Goal: Task Accomplishment & Management: Manage account settings

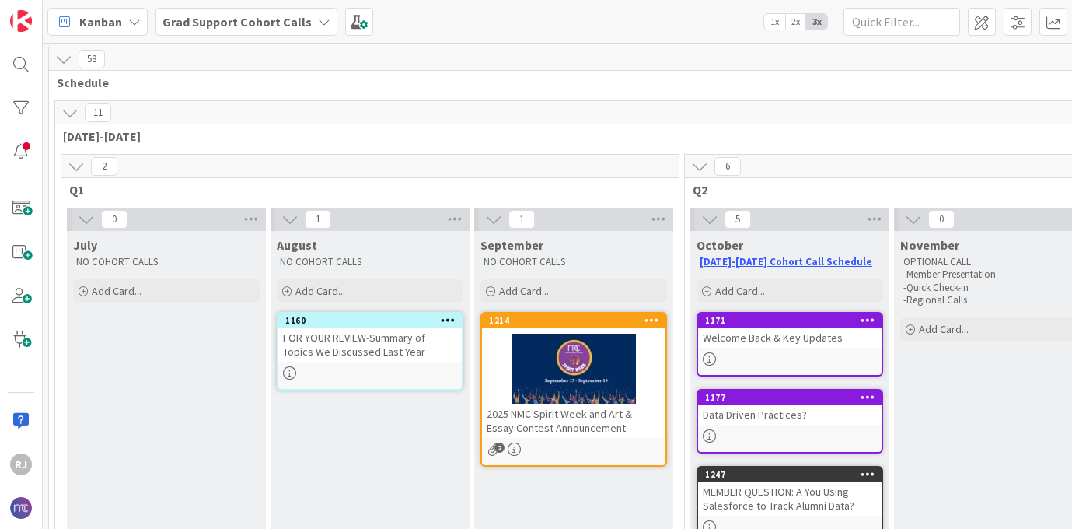
click at [272, 17] on b "Grad Support Cohort Calls" at bounding box center [236, 22] width 149 height 16
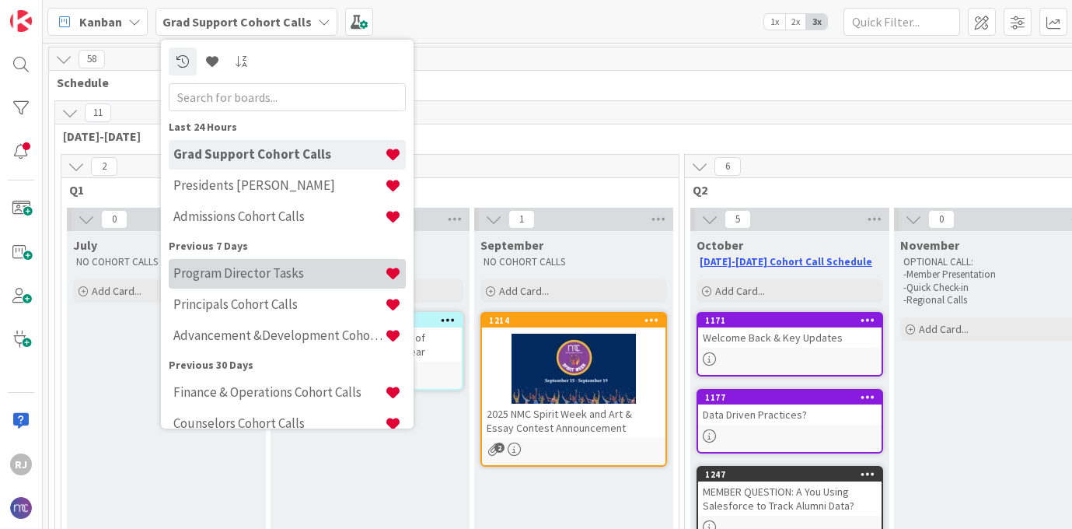
click at [273, 277] on h4 "Program Director Tasks" at bounding box center [278, 273] width 211 height 16
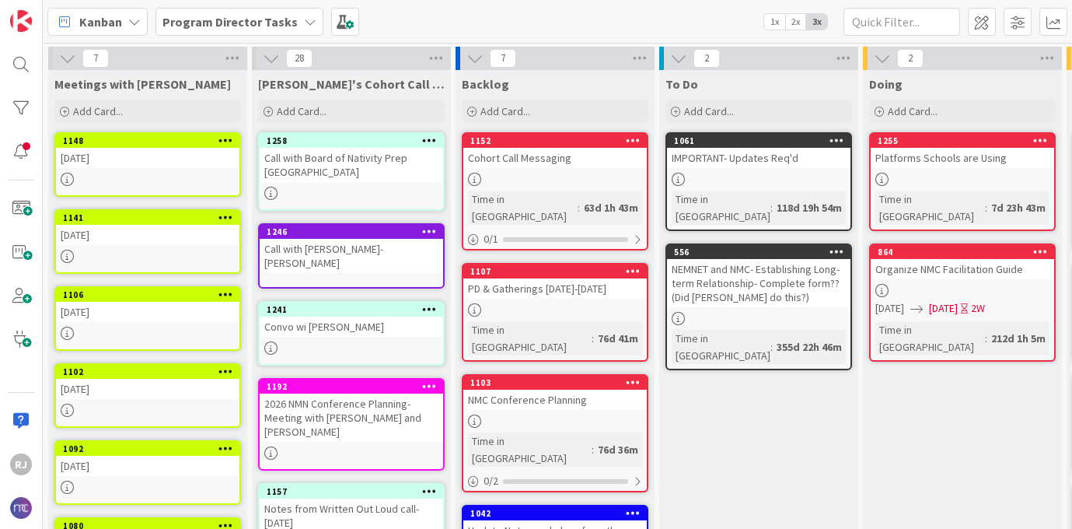
click at [389, 166] on div "Call with Board of Nativity Prep [GEOGRAPHIC_DATA]" at bounding box center [351, 165] width 183 height 34
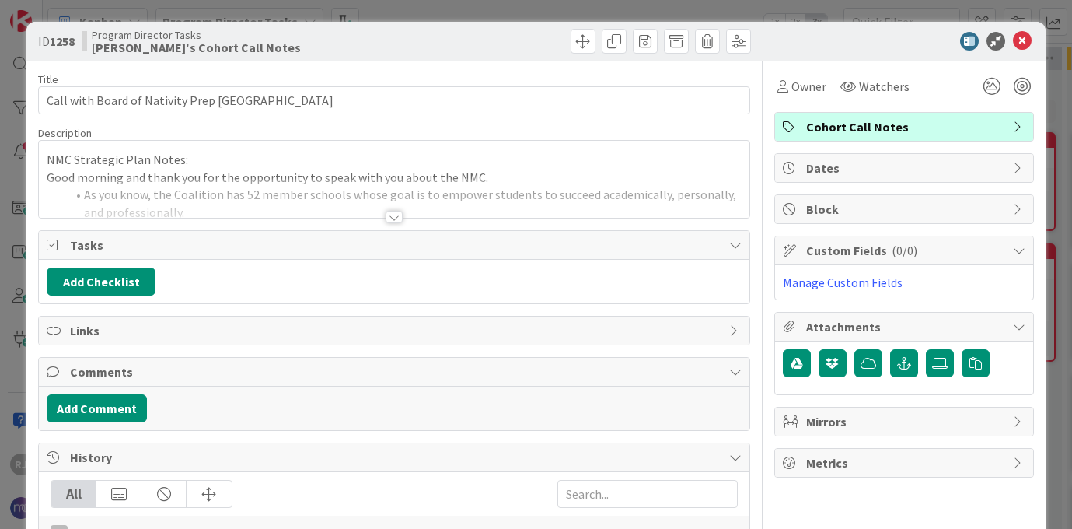
click at [396, 218] on div at bounding box center [394, 217] width 17 height 12
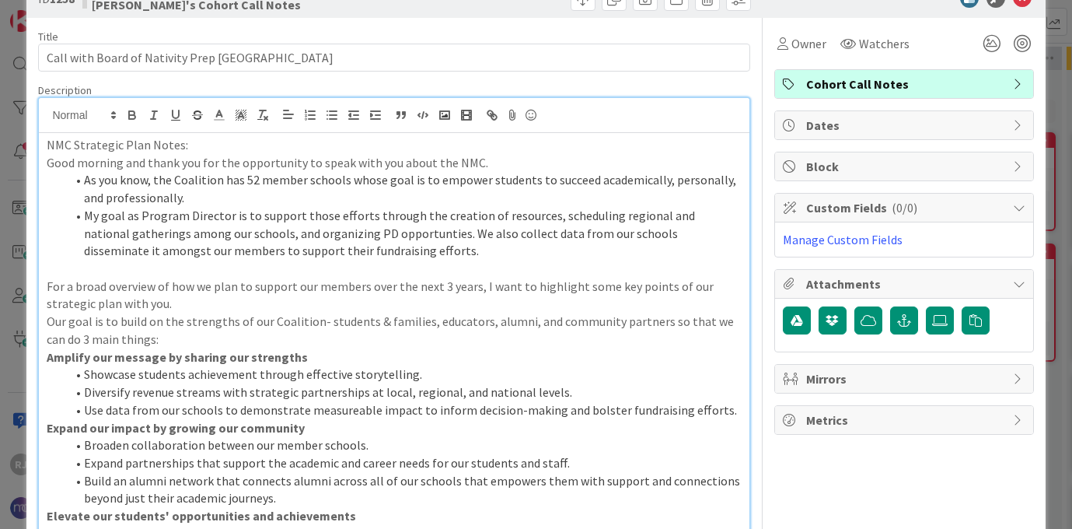
scroll to position [41, 0]
click at [1025, 10] on div "ID 1258 Program Director Tasks Ros's Cohort Call Notes" at bounding box center [535, 0] width 1018 height 39
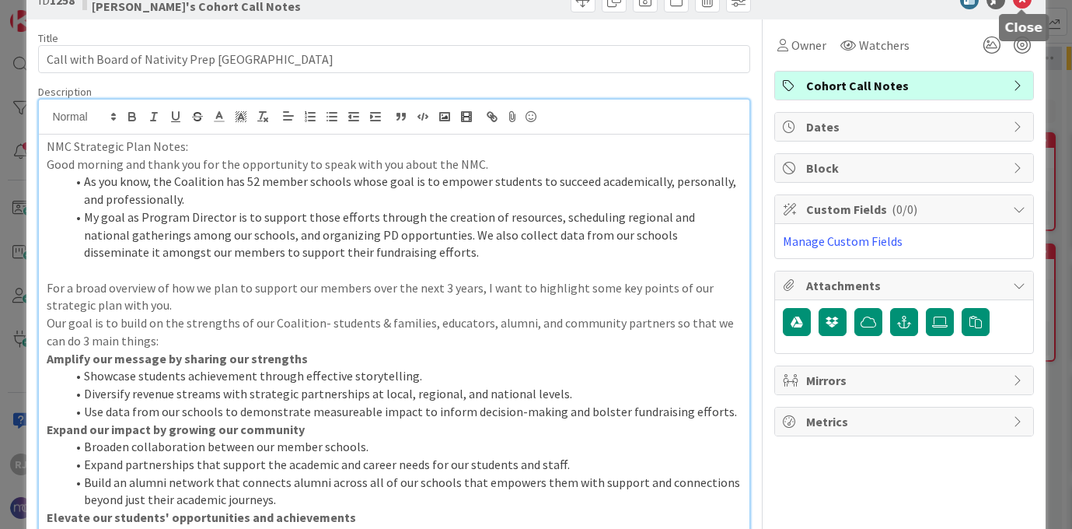
click at [1023, 3] on icon at bounding box center [1022, 0] width 19 height 19
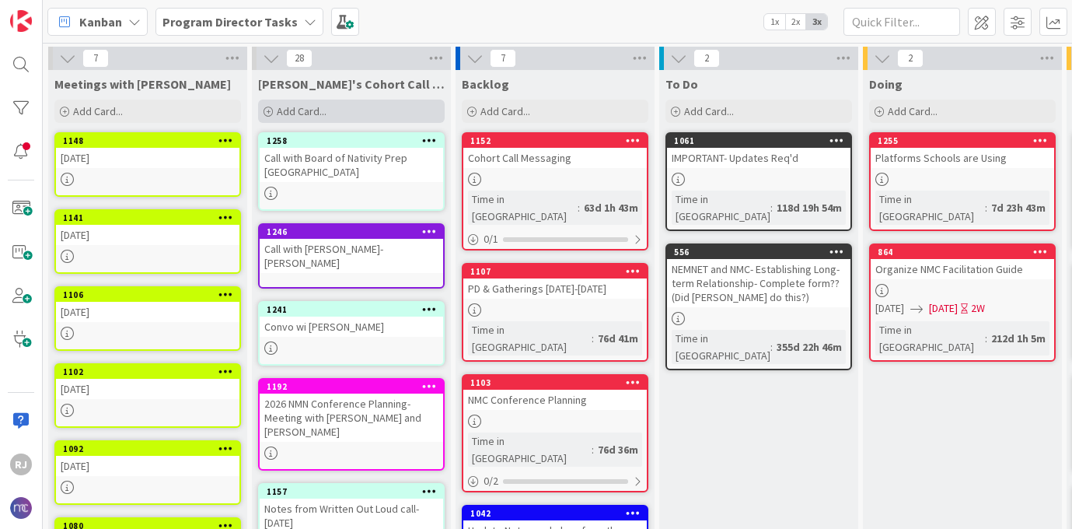
click at [334, 110] on div "Add Card..." at bounding box center [351, 111] width 187 height 23
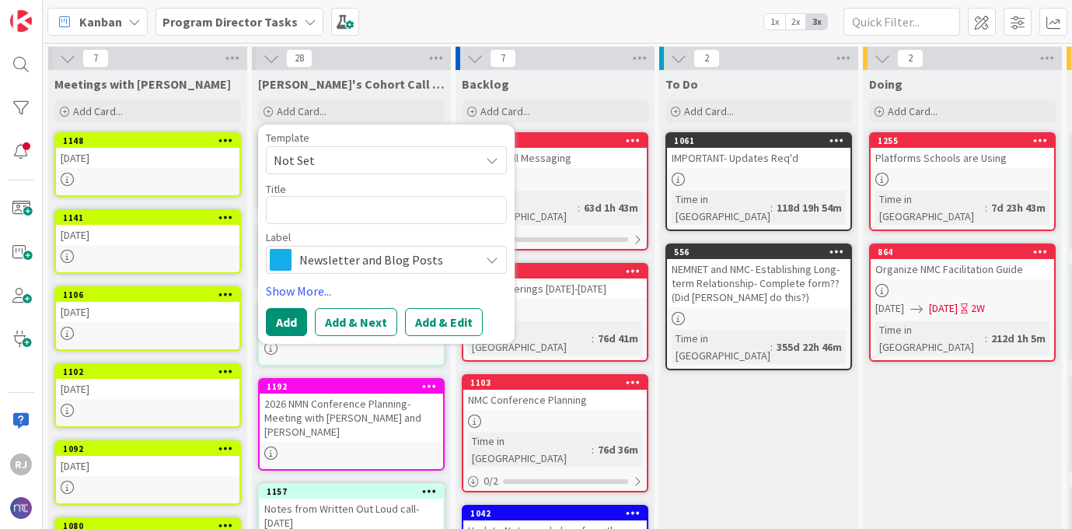
click at [335, 259] on span "Newsletter and Blog Posts" at bounding box center [385, 260] width 173 height 22
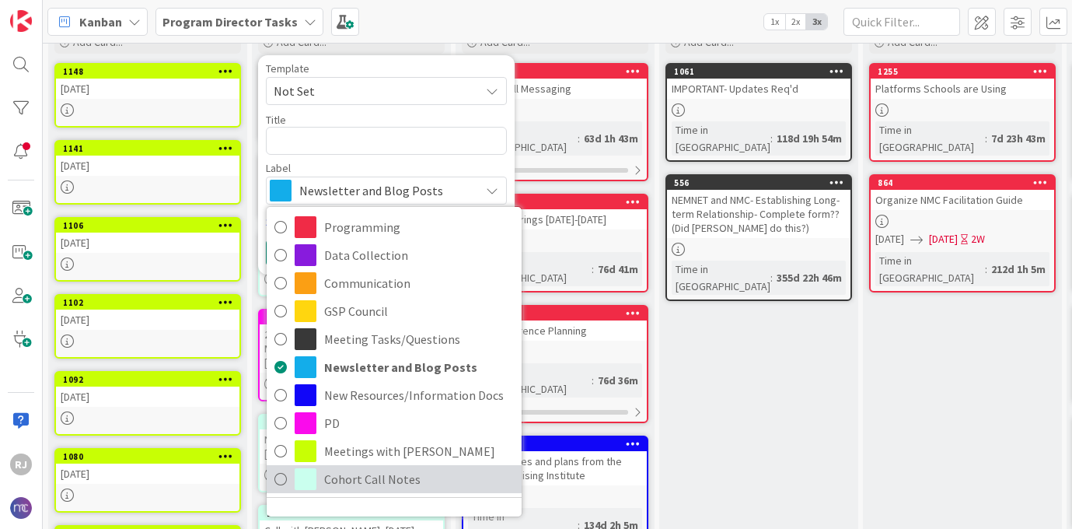
click at [371, 480] on span "Cohort Call Notes" at bounding box center [419, 478] width 190 height 23
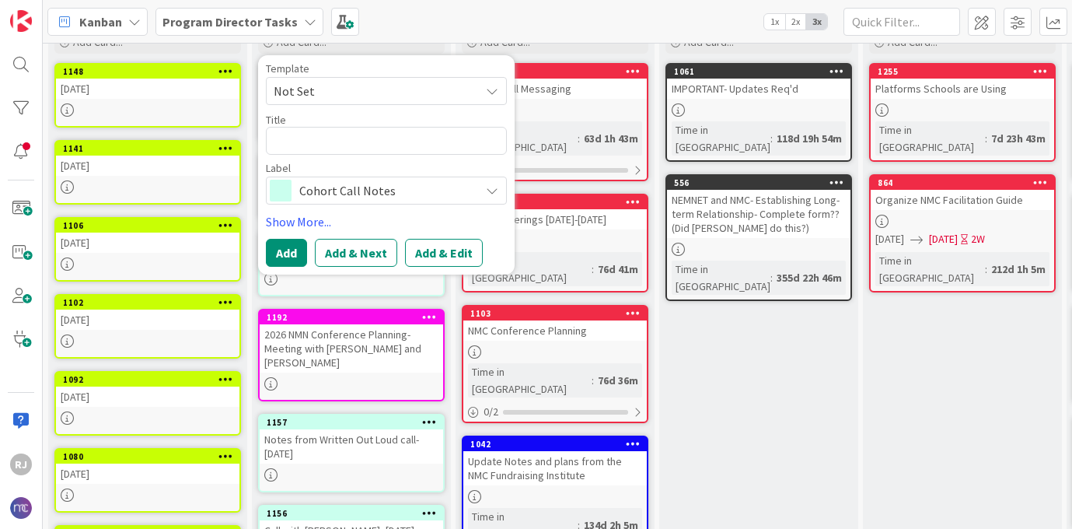
click at [384, 187] on span "Cohort Call Notes" at bounding box center [385, 191] width 173 height 22
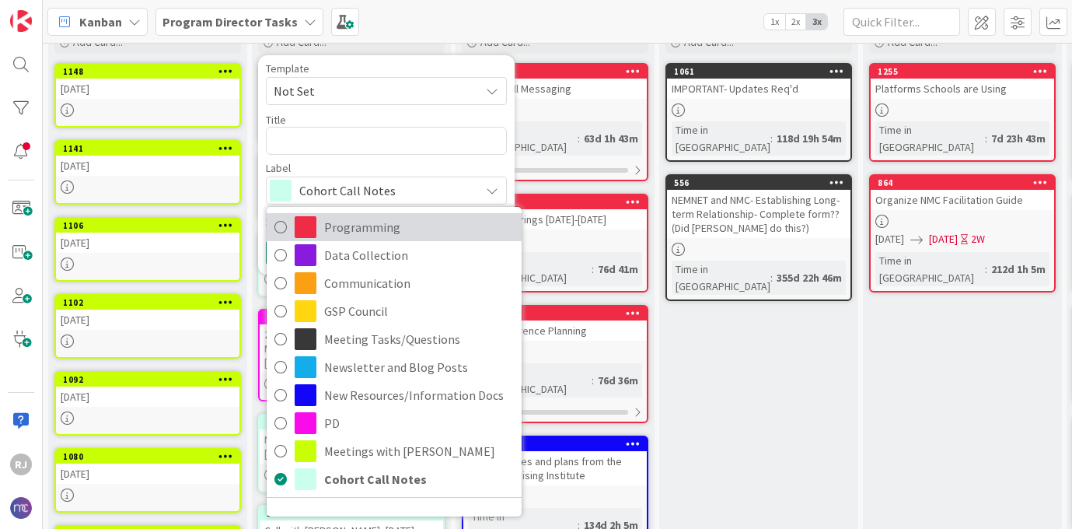
click at [371, 228] on span "Programming" at bounding box center [419, 226] width 190 height 23
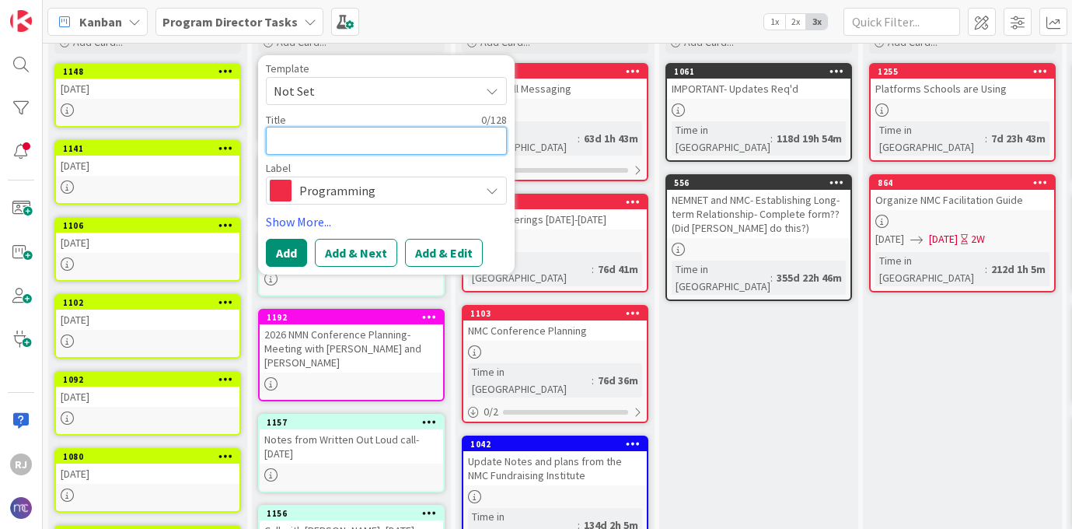
click at [349, 138] on textarea at bounding box center [386, 141] width 241 height 28
type textarea "x"
type textarea "C"
type textarea "x"
type textarea "Ca"
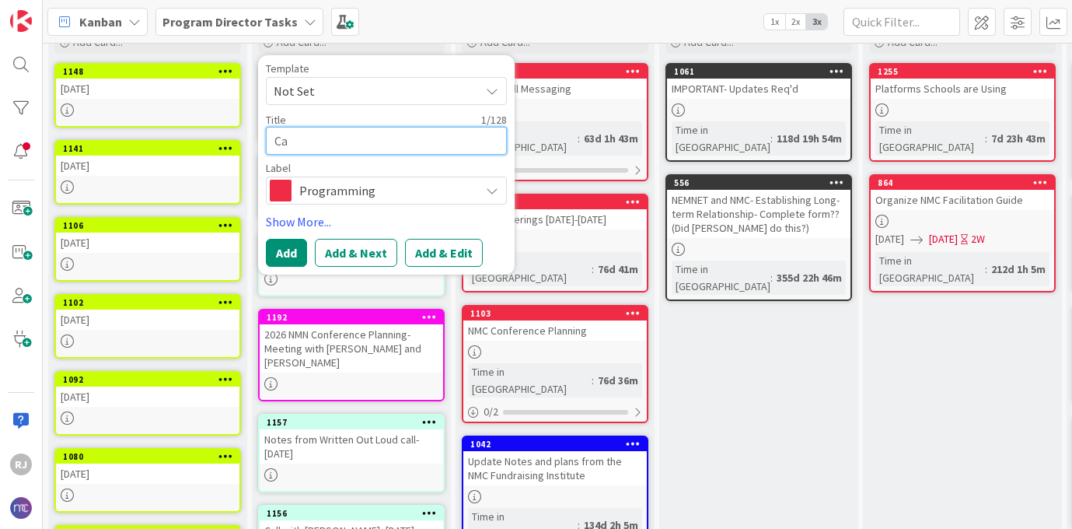
type textarea "x"
type textarea "Cal"
type textarea "x"
type textarea "Call"
type textarea "x"
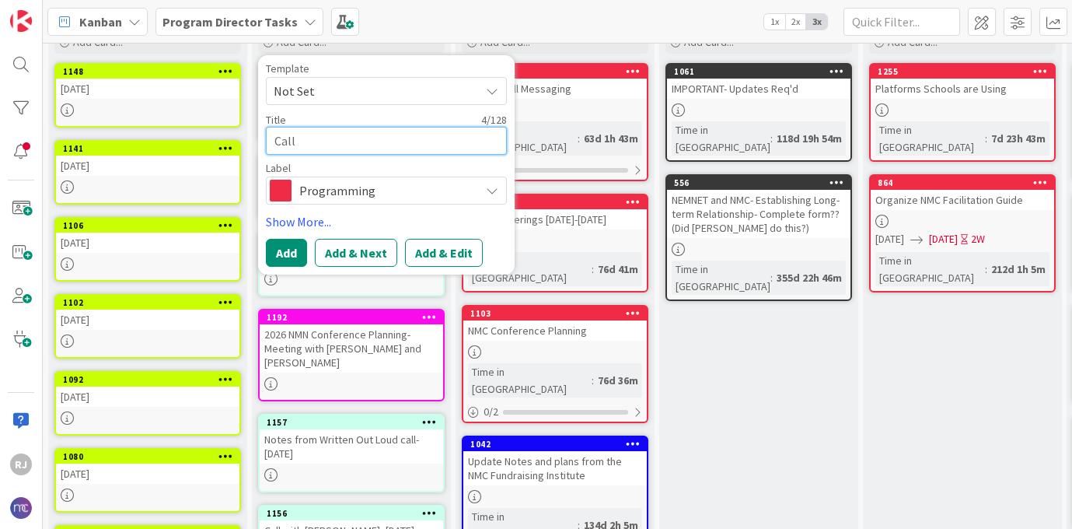
type textarea "Cal"
type textarea "x"
type textarea "Ca"
type textarea "x"
type textarea "C"
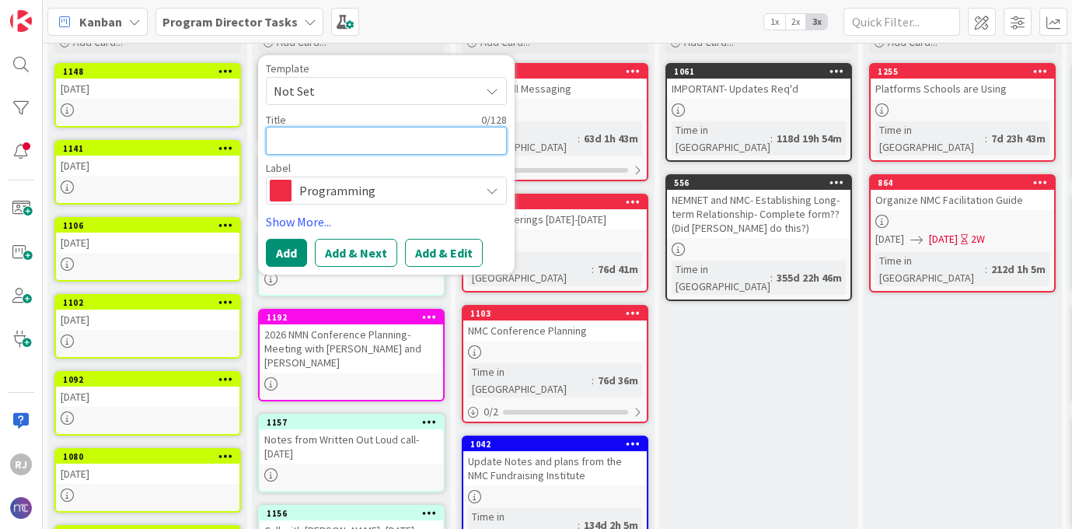
type textarea "x"
type textarea "D"
type textarea "x"
type textarea "Da"
type textarea "x"
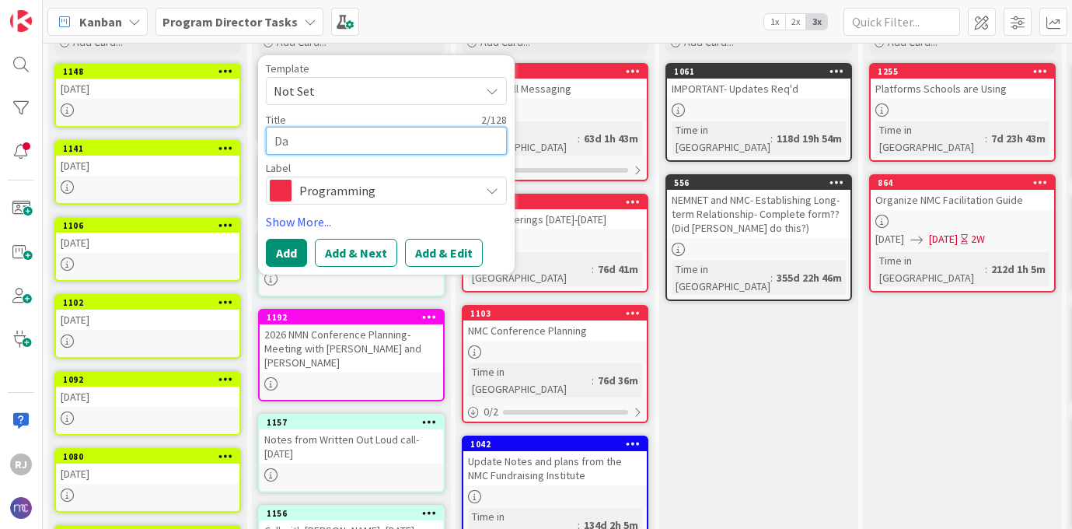
type textarea "Dav"
type textarea "x"
type textarea "[PERSON_NAME]"
type textarea "x"
type textarea "[PERSON_NAME]"
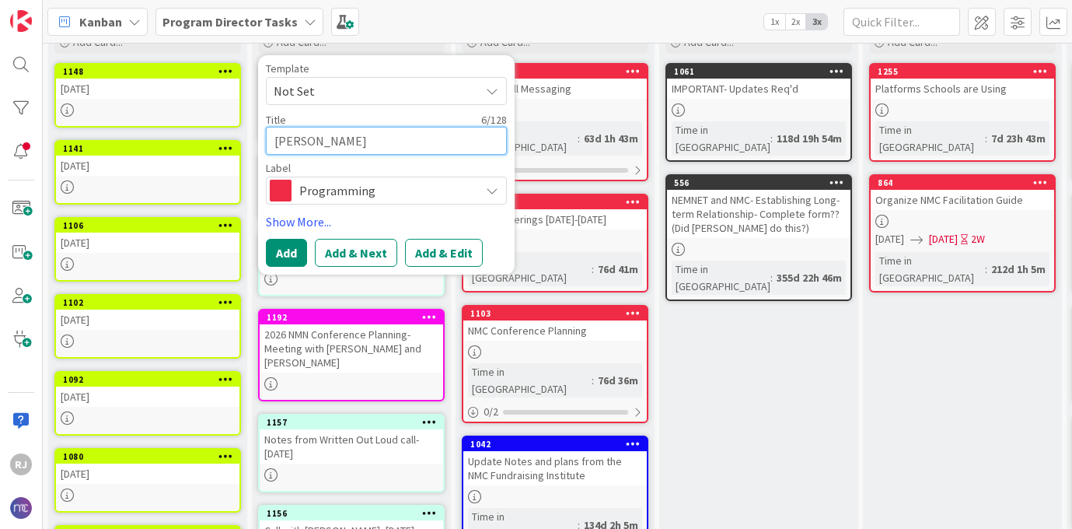
type textarea "x"
type textarea "[PERSON_NAME]"
type textarea "x"
type textarea "[PERSON_NAME]"
type textarea "x"
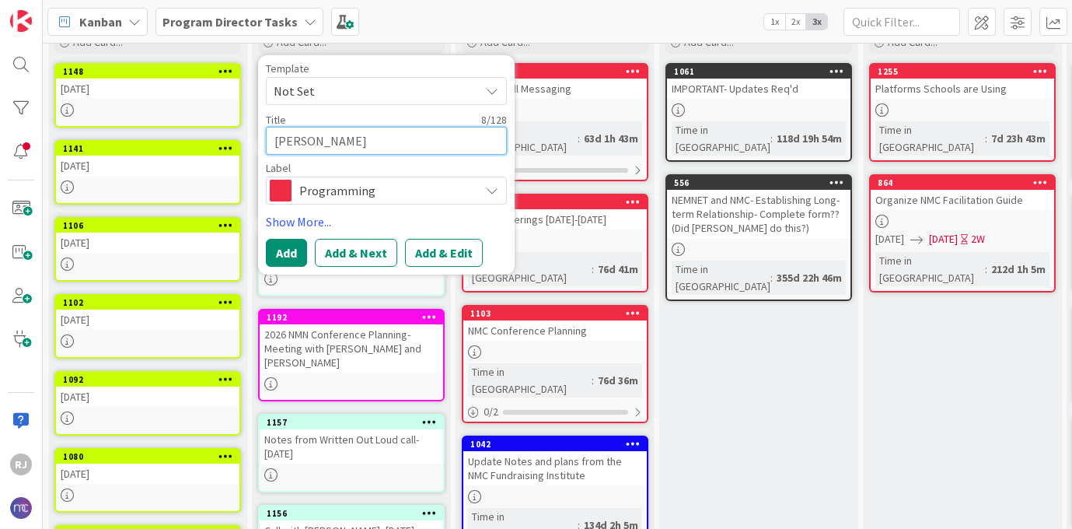
type textarea "[PERSON_NAME]"
type textarea "x"
type textarea "[PERSON_NAME] c"
type textarea "x"
type textarea "[PERSON_NAME] ca"
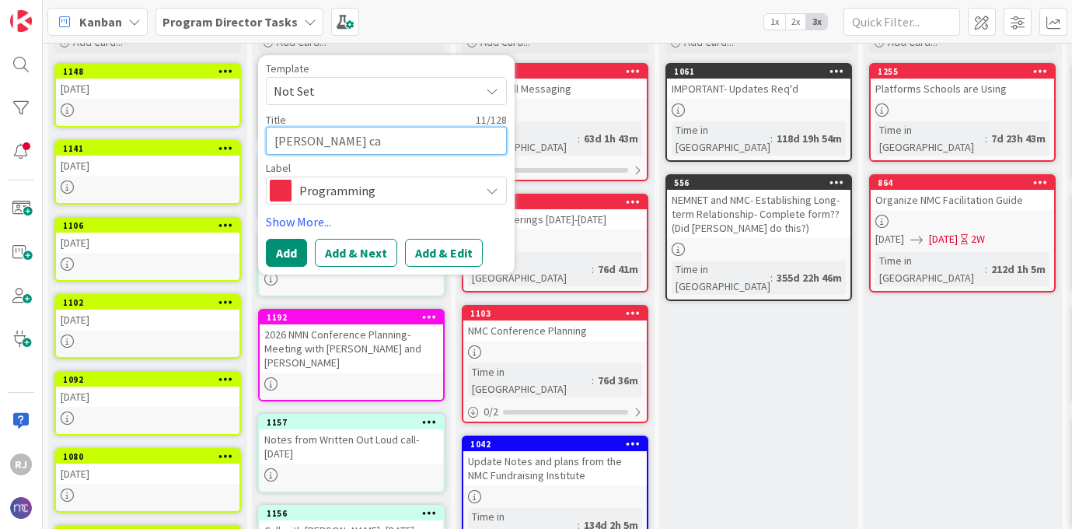
type textarea "x"
type textarea "[PERSON_NAME] cal"
type textarea "x"
type textarea "[PERSON_NAME] call"
type textarea "x"
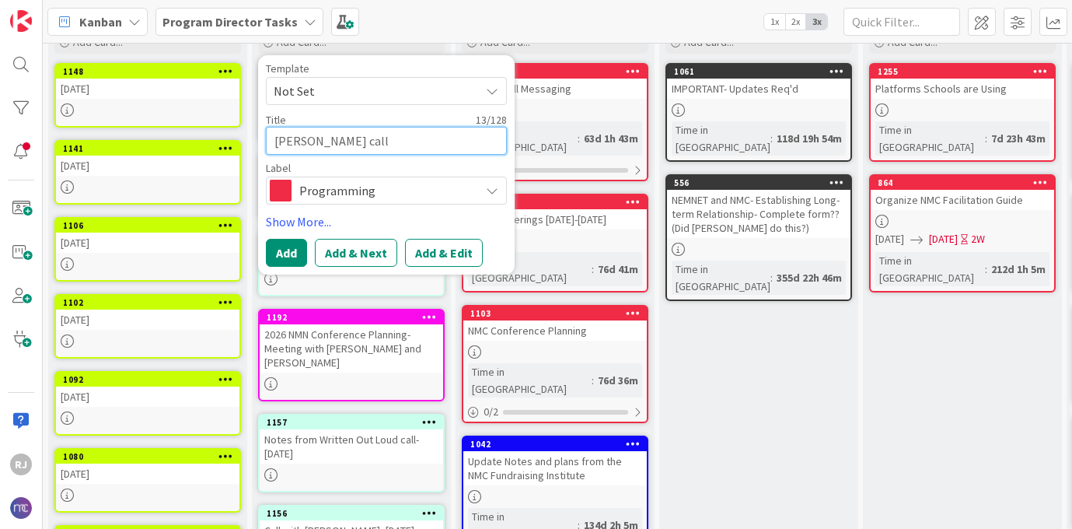
type textarea "[PERSON_NAME] call-"
type textarea "x"
type textarea "[PERSON_NAME] call-"
type textarea "x"
type textarea "[PERSON_NAME] call- P"
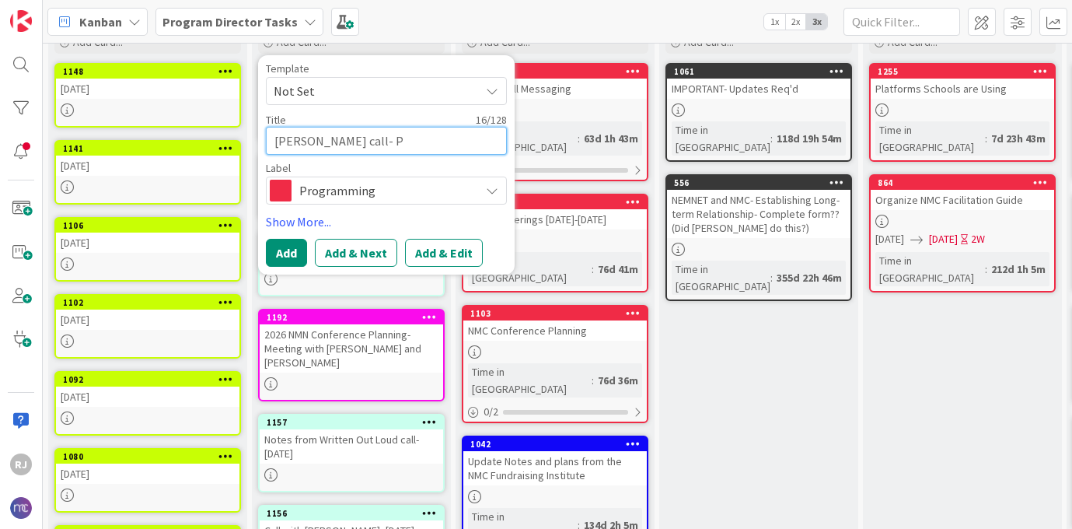
type textarea "x"
type textarea "[PERSON_NAME] call- Pl"
type textarea "x"
type textarea "[PERSON_NAME] call- Pla"
type textarea "x"
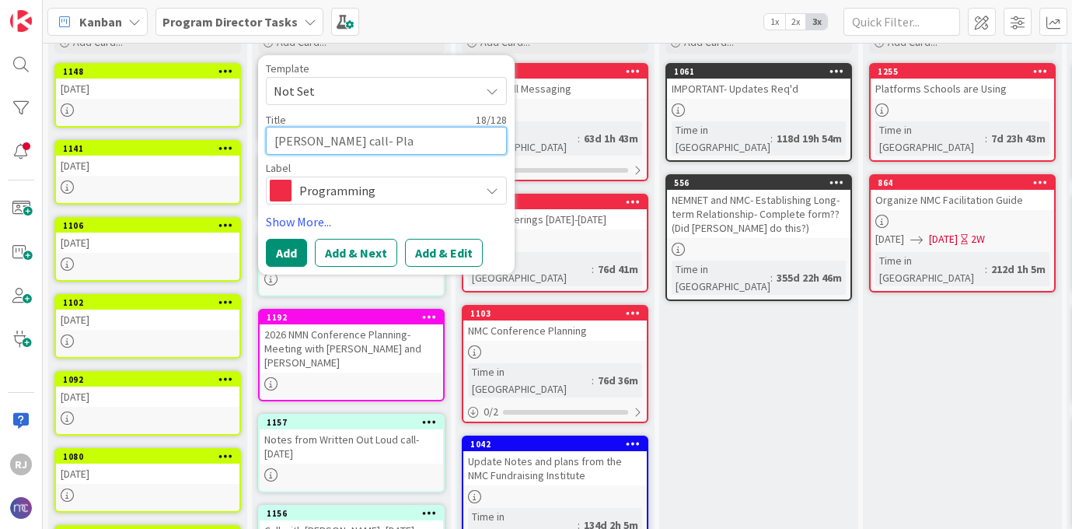
type textarea "[PERSON_NAME] call- Plan"
type textarea "x"
type textarea "[PERSON_NAME] call- Plann"
type textarea "x"
type textarea "[PERSON_NAME] call- Planni"
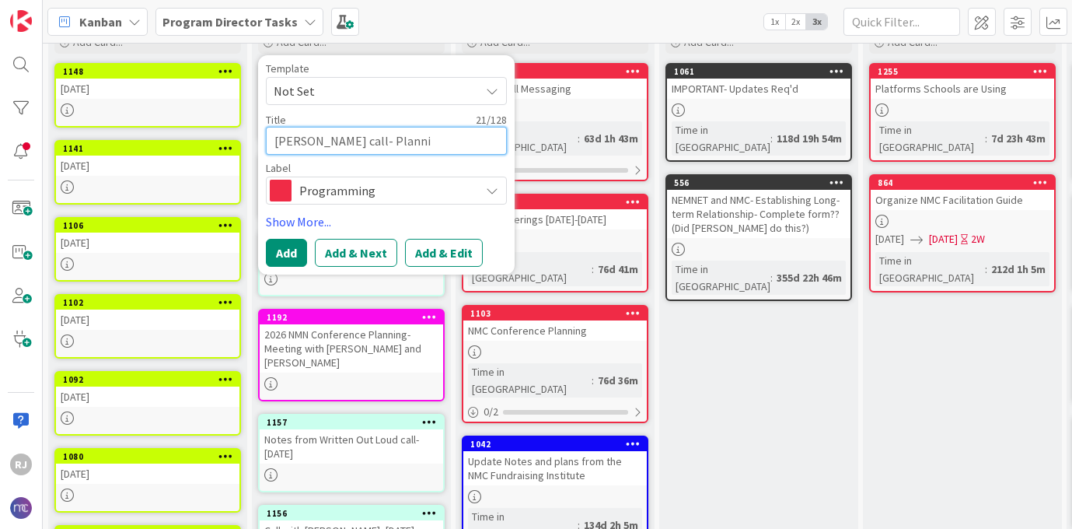
type textarea "x"
type textarea "[PERSON_NAME] call- Plannin"
type textarea "x"
type textarea "[PERSON_NAME] call- Planning"
type textarea "x"
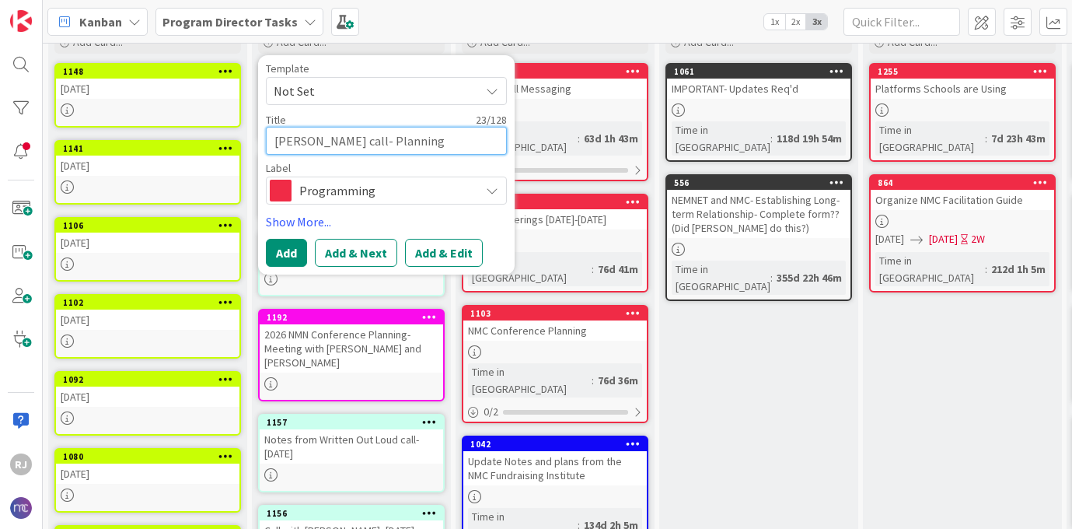
type textarea "[PERSON_NAME] call- Planning"
type textarea "x"
type textarea "[PERSON_NAME] call- Planning 2"
type textarea "x"
type textarea "[PERSON_NAME] call- Planning 20"
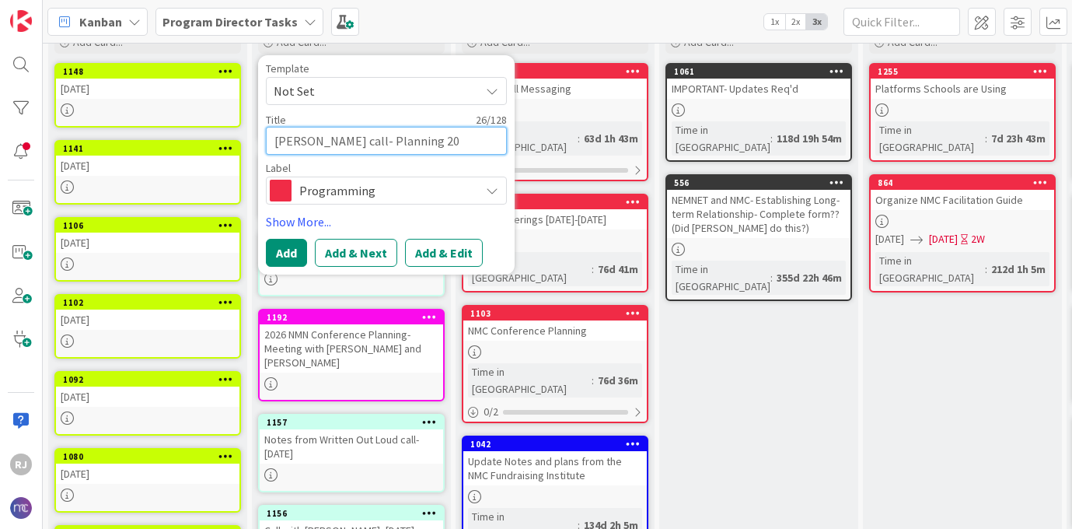
type textarea "x"
type textarea "[PERSON_NAME] call- Planning 202"
type textarea "x"
type textarea "[PERSON_NAME] call- Planning 2026"
type textarea "x"
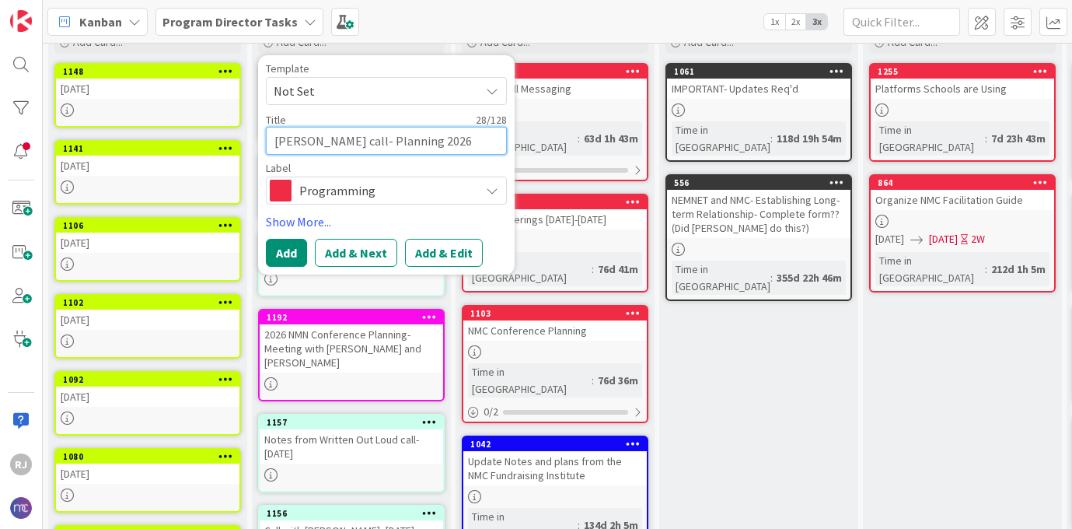
type textarea "[PERSON_NAME] call- Planning 2026"
type textarea "x"
type textarea "[PERSON_NAME] call- Planning 2026 N"
type textarea "x"
type textarea "[PERSON_NAME] call- Planning 2026 NM"
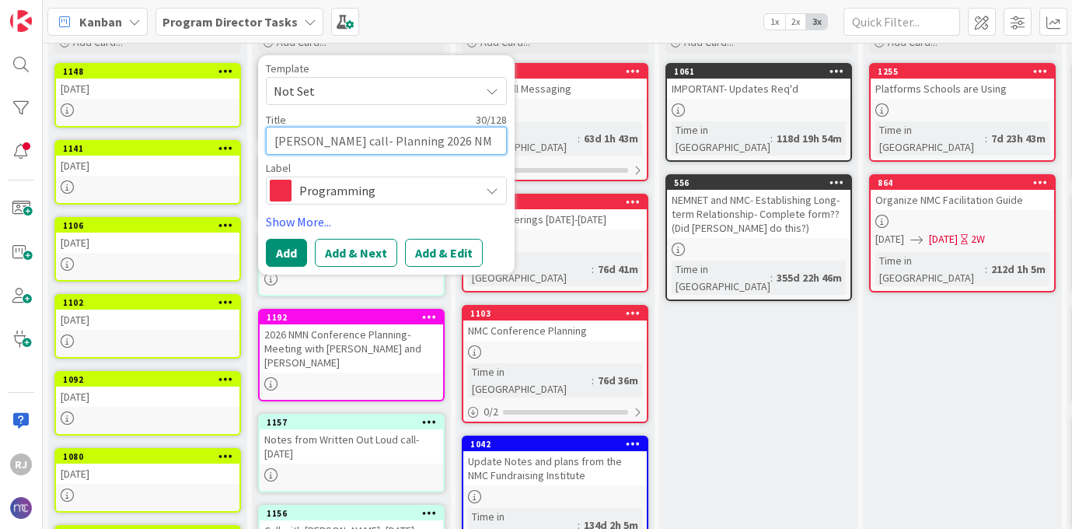
type textarea "x"
type textarea "[PERSON_NAME] call- Planning 2026 NMC"
type textarea "x"
type textarea "[PERSON_NAME] call- Planning 2026 NMC"
type textarea "x"
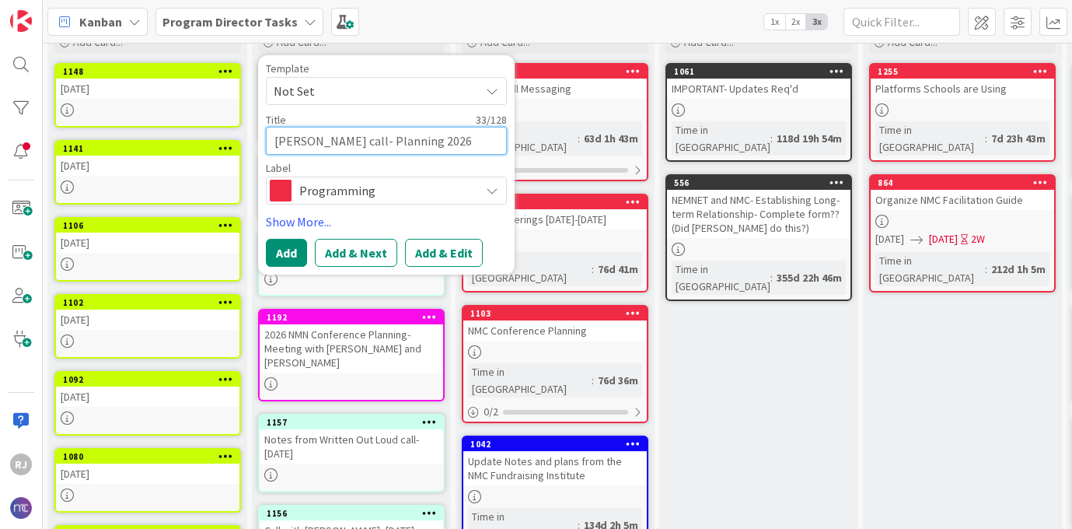
type textarea "[PERSON_NAME] call- Planning 2026 NMC F"
type textarea "x"
type textarea "[PERSON_NAME] call- Planning 2026 NMC Fu"
type textarea "x"
type textarea "[PERSON_NAME] call- Planning 2026 NMC Fun"
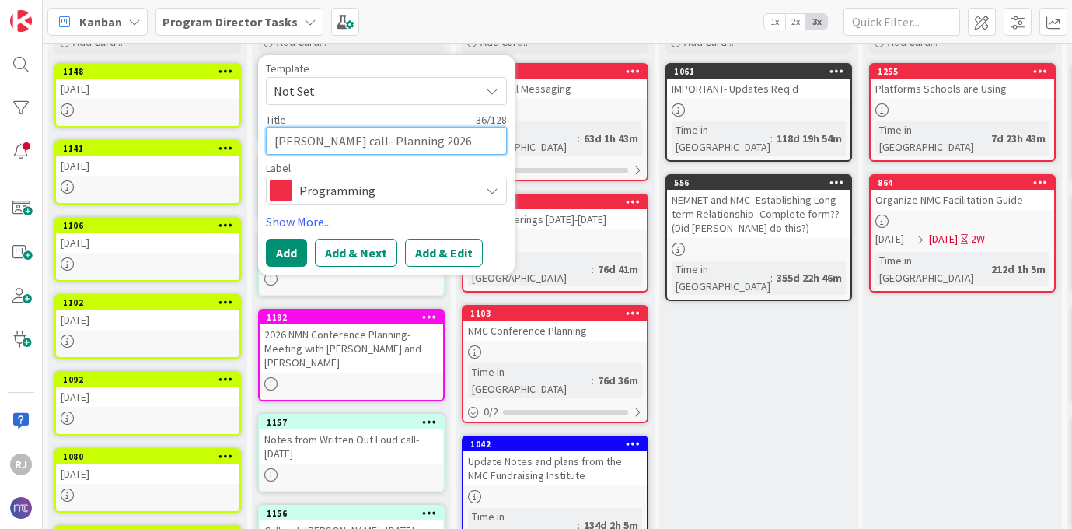
type textarea "x"
type textarea "[PERSON_NAME] call- Planning 2026 NMC Fund"
type textarea "x"
type textarea "[PERSON_NAME] call- Planning 2026 NMC Fundr"
type textarea "x"
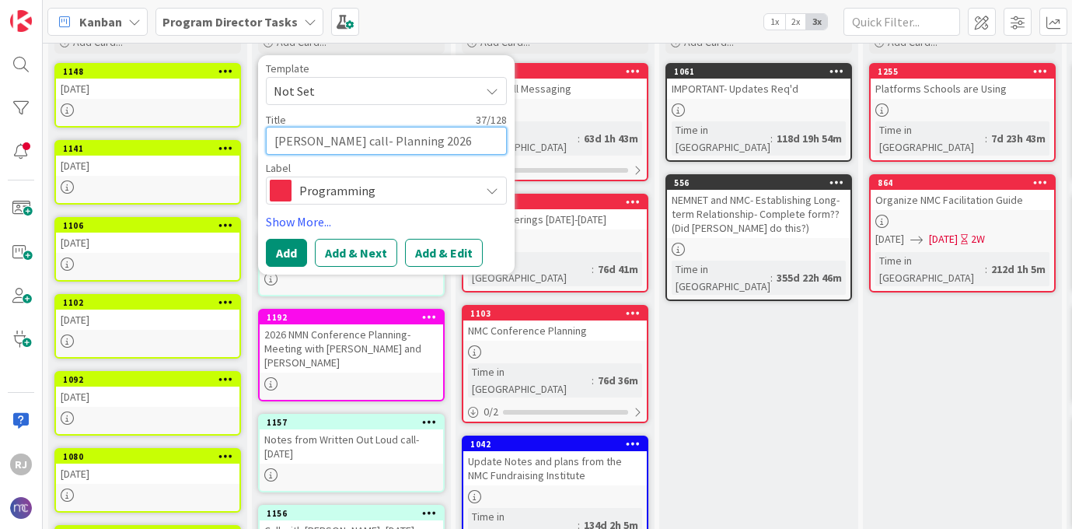
type textarea "[PERSON_NAME] call- Planning 2026 NMC Fundra"
type textarea "x"
type textarea "[PERSON_NAME] call- Planning 2026 NMC Fundrai"
type textarea "x"
type textarea "[PERSON_NAME] call- Planning 2026 NMC Fundrais"
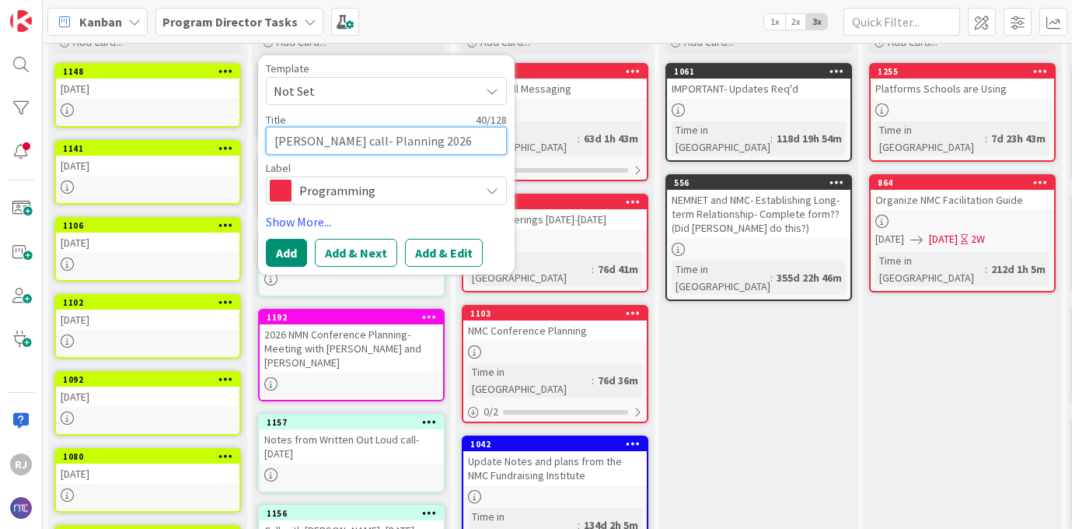
type textarea "x"
type textarea "[PERSON_NAME] call- Planning 2026 NMC Fundraisi"
type textarea "x"
type textarea "[PERSON_NAME] call- Planning 2026 NMC Fundraisin"
type textarea "x"
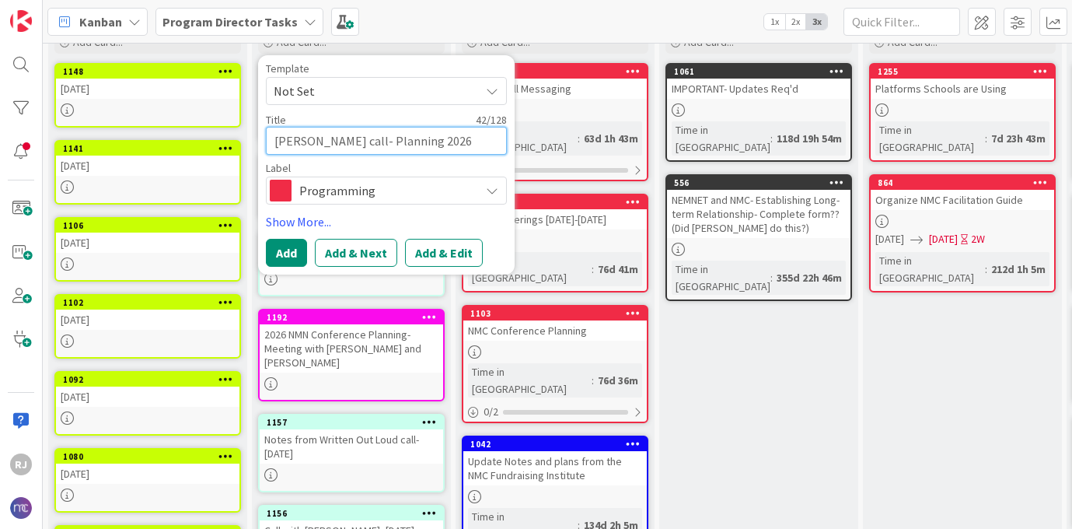
type textarea "[PERSON_NAME] call- Planning 2026 NMC Fundraising"
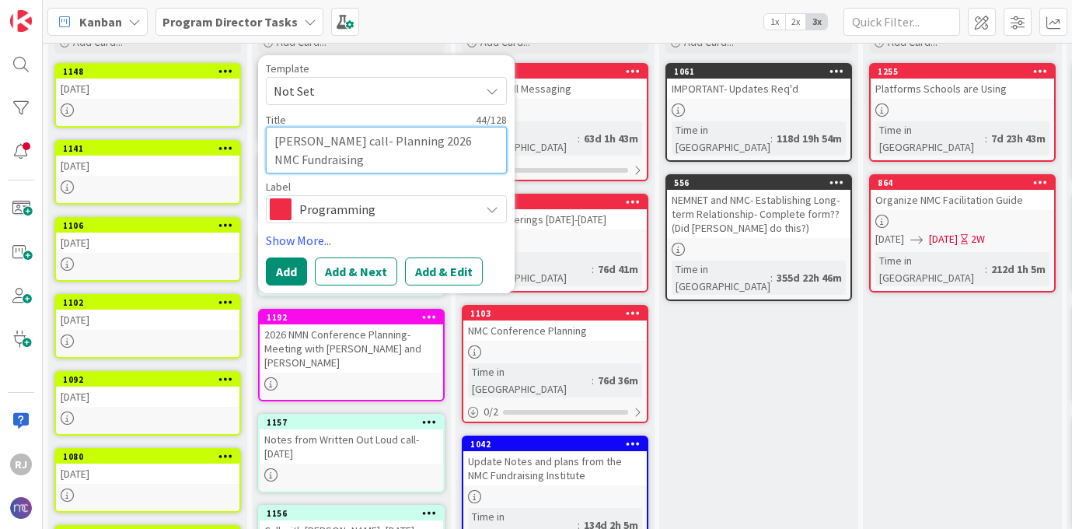
type textarea "x"
type textarea "[PERSON_NAME] call- Planning 2026 NMC Fundraising"
type textarea "x"
type textarea "[PERSON_NAME] call- Planning 2026 NMC Fundraising I"
type textarea "x"
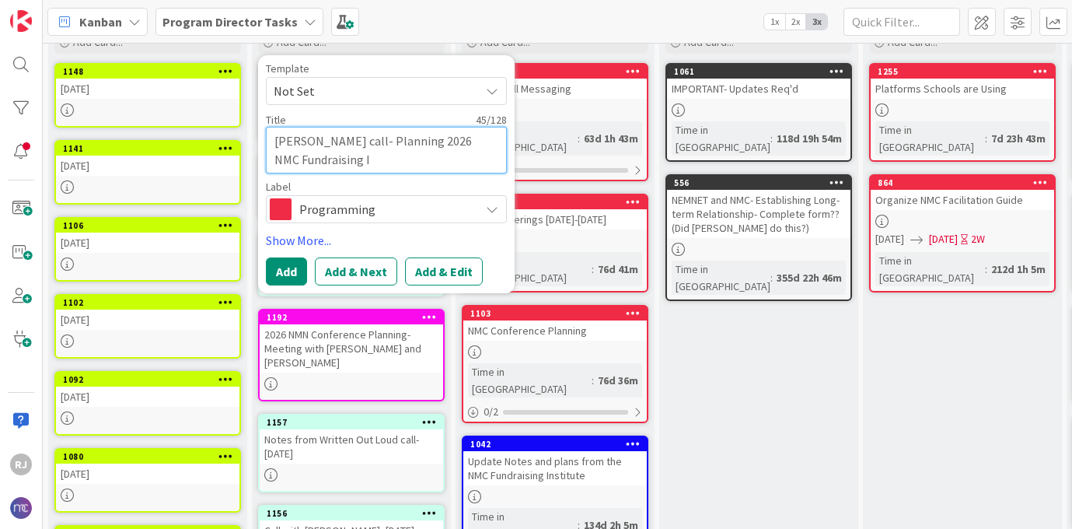
type textarea "[PERSON_NAME] call- Planning 2026 NMC Fundraising In"
type textarea "x"
type textarea "[PERSON_NAME] call- Planning 2026 NMC Fundraising Ins"
type textarea "x"
type textarea "[PERSON_NAME] call- Planning 2026 NMC Fundraising Insti"
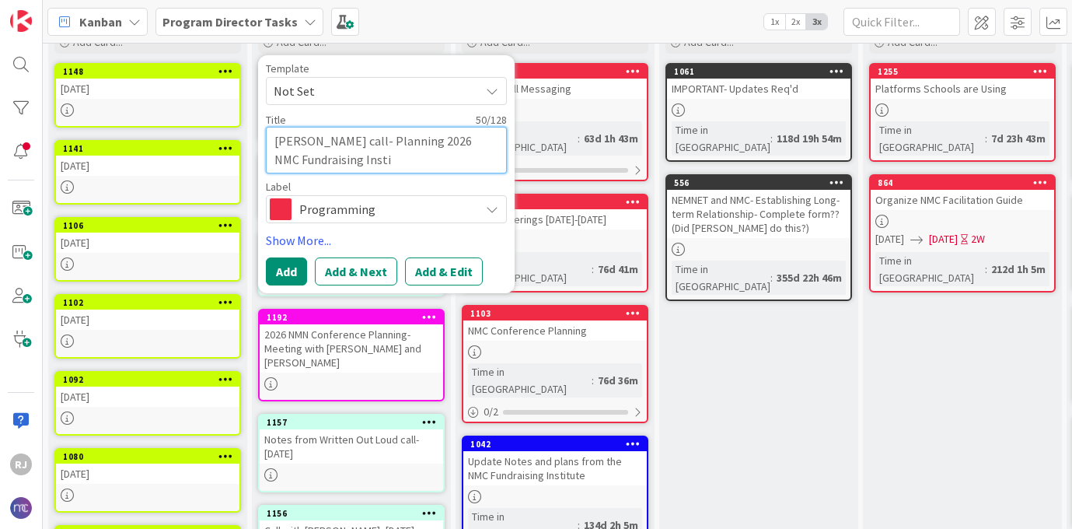
type textarea "x"
type textarea "[PERSON_NAME] call- Planning 2026 NMC Fundraising Instit"
type textarea "x"
type textarea "[PERSON_NAME] call- Planning 2026 NMC Fundraising Institu"
type textarea "x"
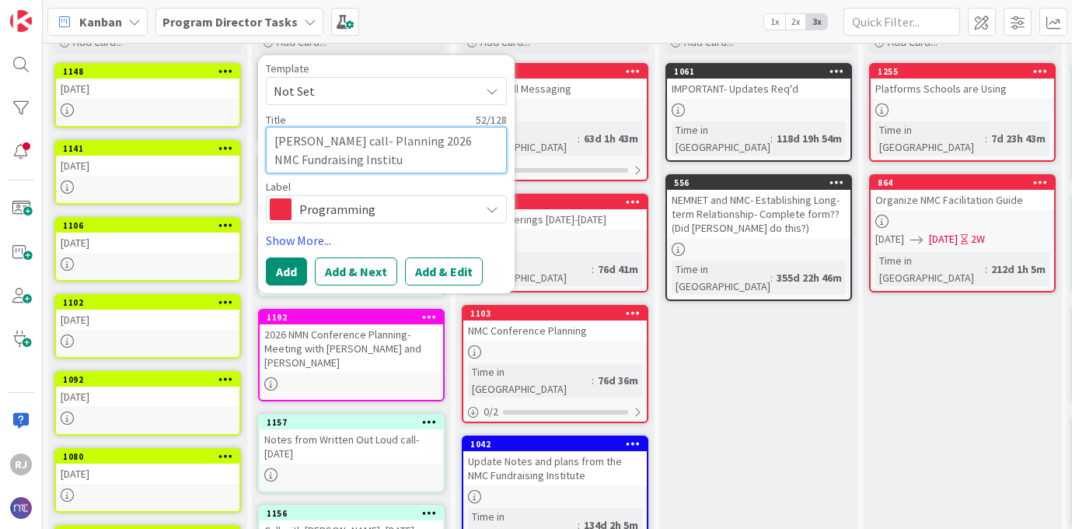
type textarea "[PERSON_NAME] call- Planning 2026 NMC Fundraising Institut"
type textarea "x"
type textarea "[PERSON_NAME] call- Planning 2026 NMC Fundraising Institute"
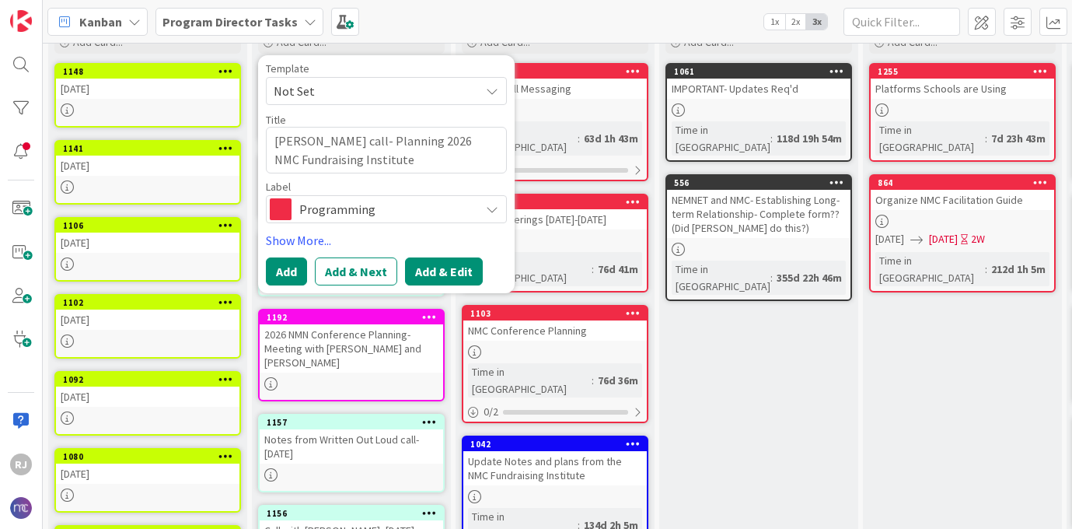
click at [441, 267] on button "Add & Edit" at bounding box center [444, 271] width 78 height 28
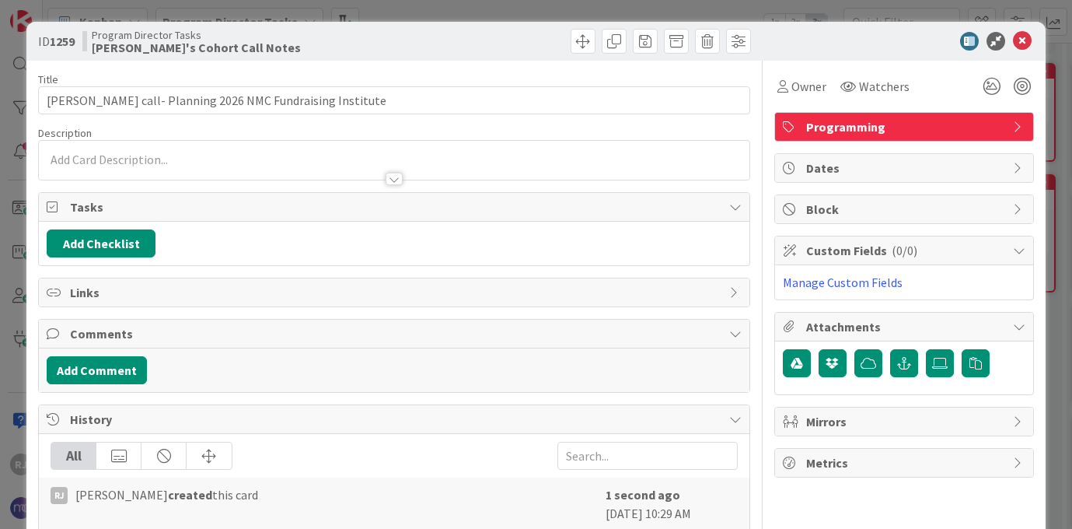
click at [260, 153] on div at bounding box center [394, 160] width 710 height 39
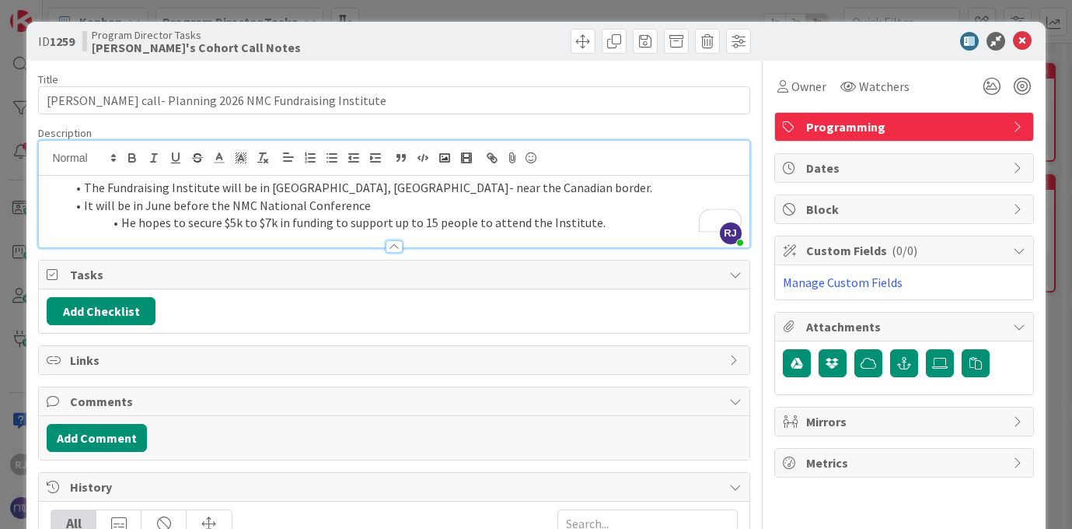
click at [607, 224] on li "He hopes to secure $5k to $7k in funding to support up to 15 people to attend t…" at bounding box center [403, 223] width 676 height 18
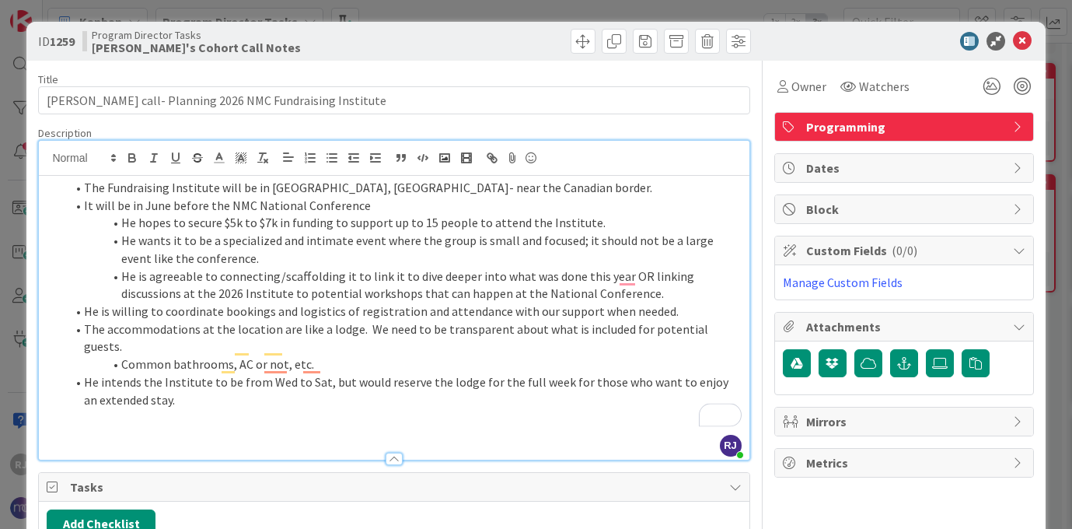
click at [86, 187] on li "The Fundraising Institute will be in [GEOGRAPHIC_DATA], [GEOGRAPHIC_DATA]- near…" at bounding box center [403, 188] width 676 height 18
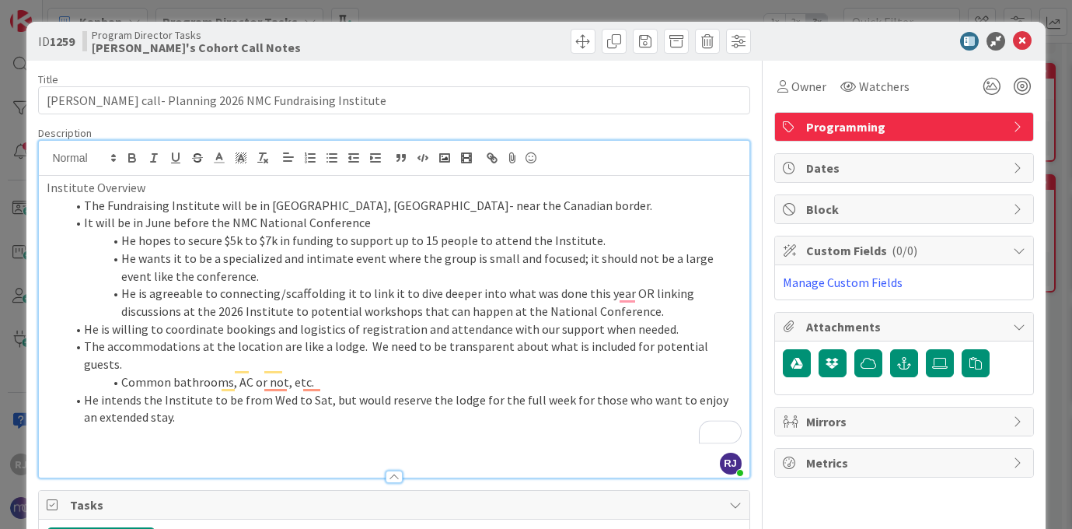
click at [69, 444] on p "To enrich screen reader interactions, please activate Accessibility in Grammarl…" at bounding box center [394, 453] width 694 height 18
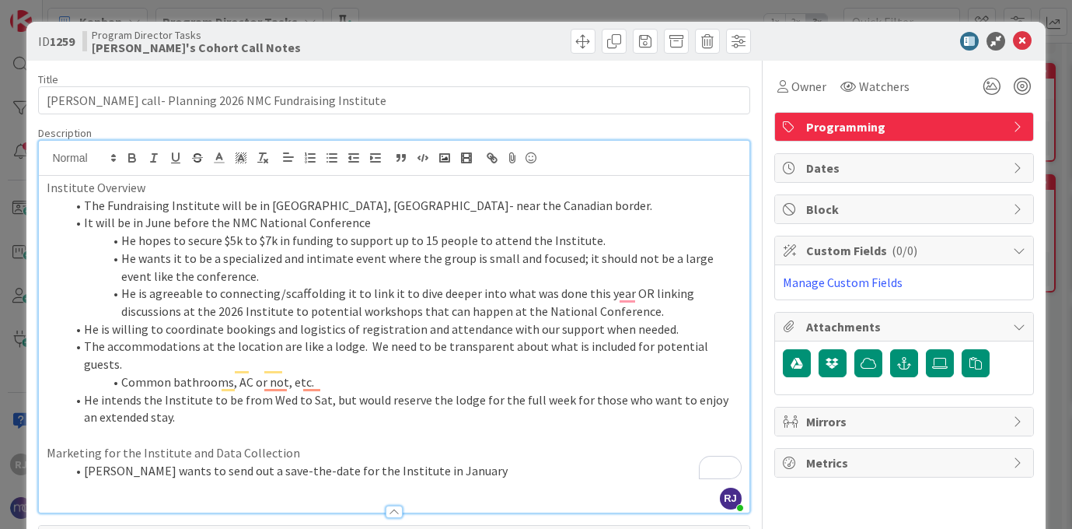
click at [471, 462] on li "[PERSON_NAME] wants to send out a save-the-date for the Institute in January" at bounding box center [403, 471] width 676 height 18
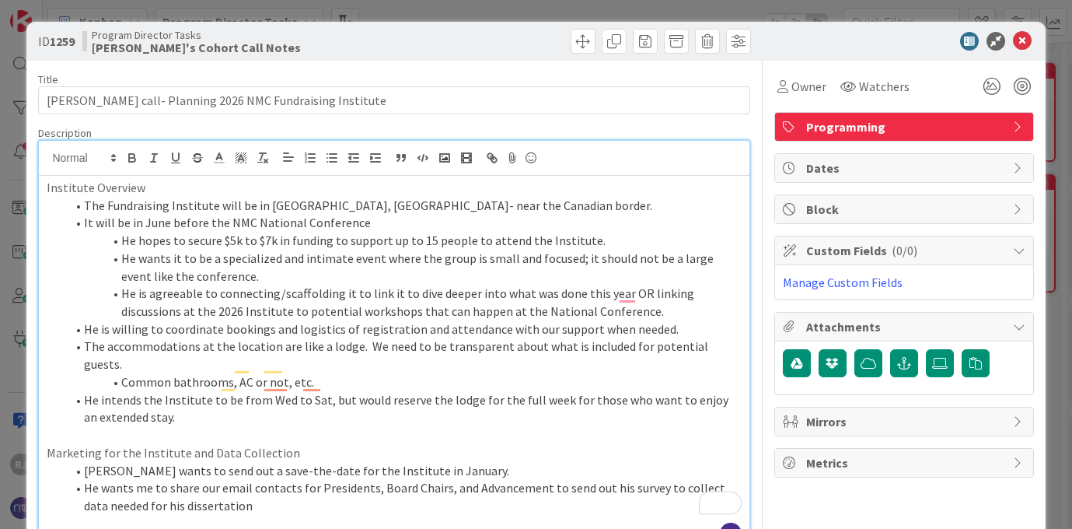
click at [442, 462] on li "[PERSON_NAME] wants to send out a save-the-date for the Institute in January." at bounding box center [403, 471] width 676 height 18
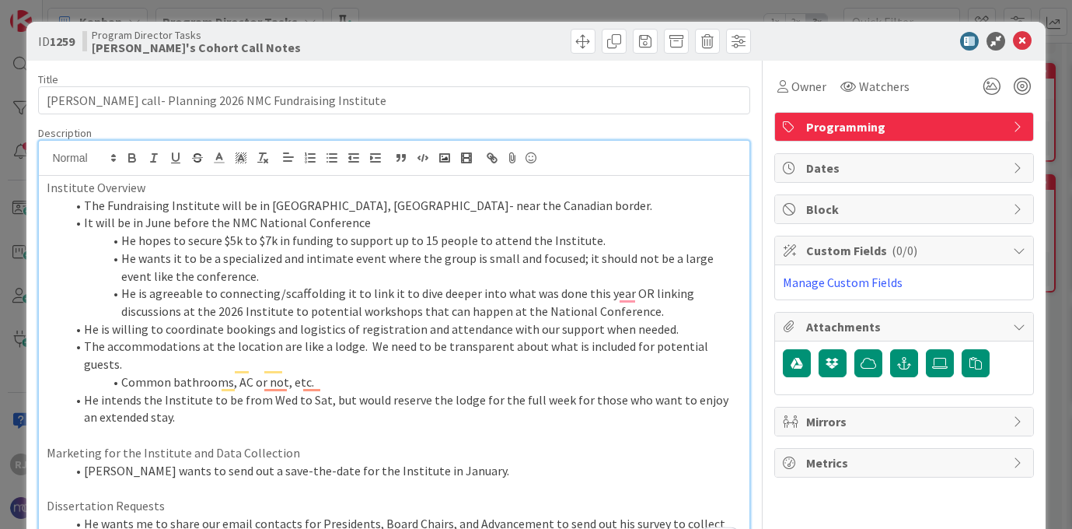
click at [302, 516] on li "He wants me to share our email contacts for Presidents, Board Chairs, and Advan…" at bounding box center [403, 532] width 676 height 35
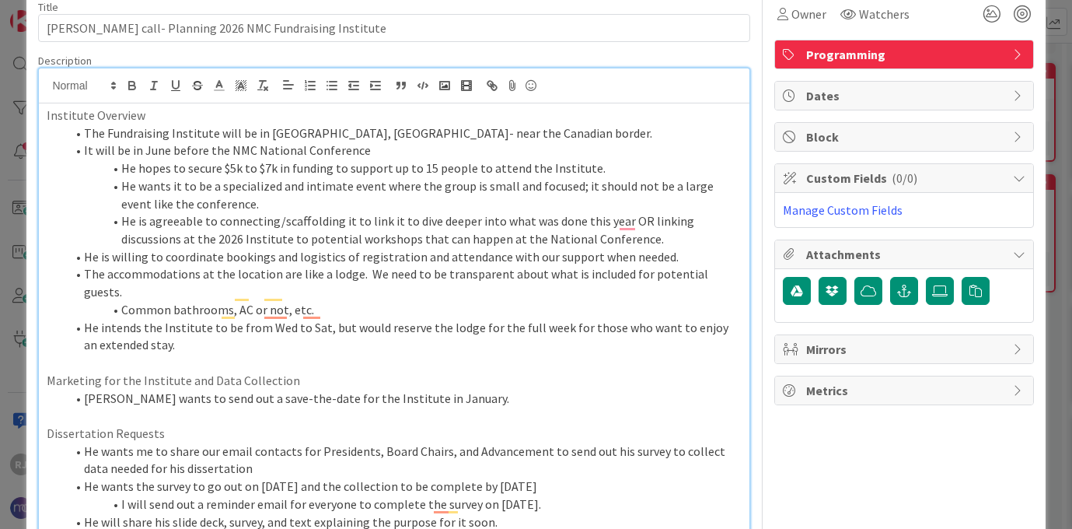
scroll to position [73, 0]
click at [551, 512] on li "He will share his slide deck, survey, and text explaining the purpose of it soo…" at bounding box center [403, 521] width 676 height 18
click at [536, 528] on li "The survey must be sent out by him. Respondents will receive a $15- $20 gift ca…" at bounding box center [403, 538] width 676 height 18
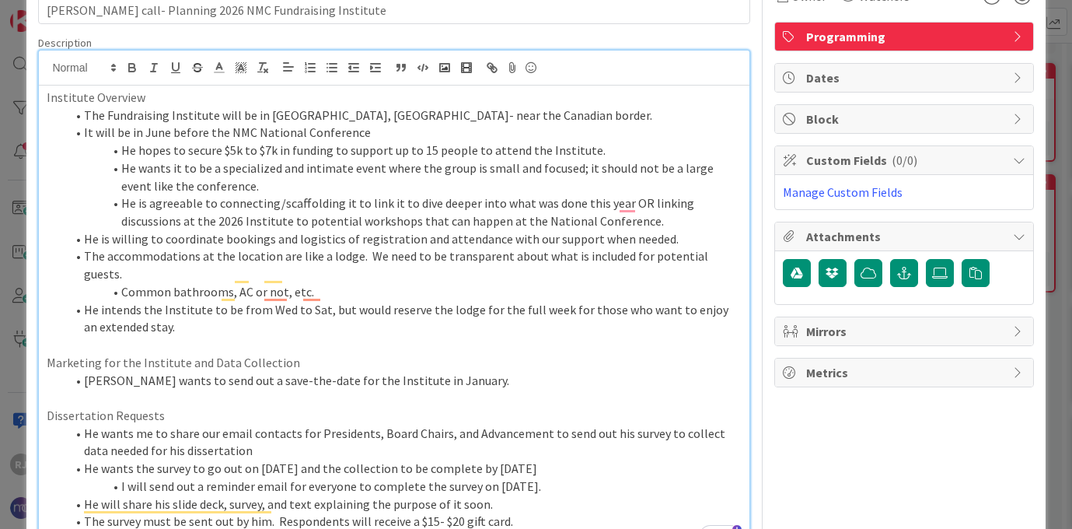
click at [456, 372] on li "[PERSON_NAME] wants to send out a save-the-date for the Institute in January." at bounding box center [403, 381] width 676 height 18
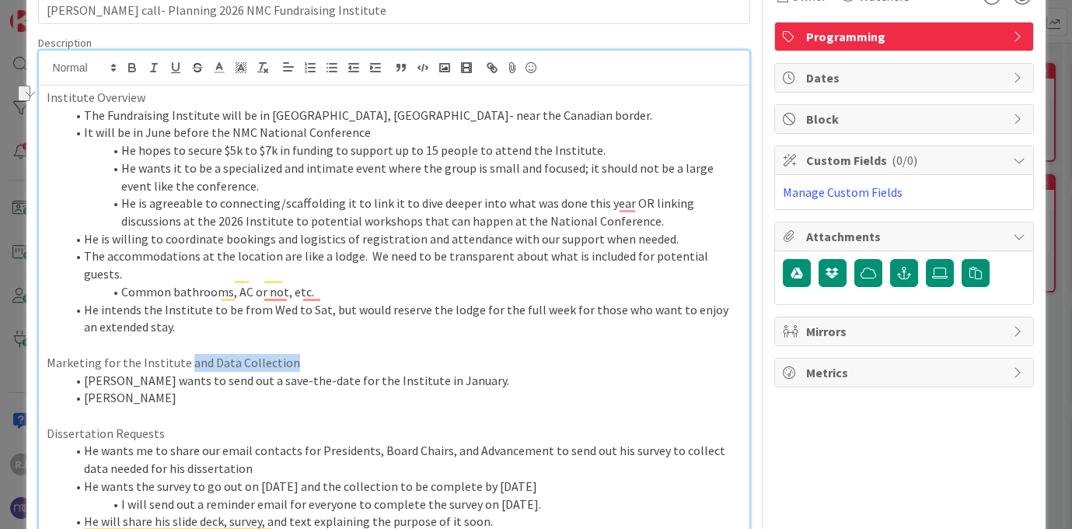
drag, startPoint x: 295, startPoint y: 344, endPoint x: 183, endPoint y: 340, distance: 111.2
click at [183, 354] on p "Marketing for the Institute and Data Collection" at bounding box center [394, 363] width 694 height 18
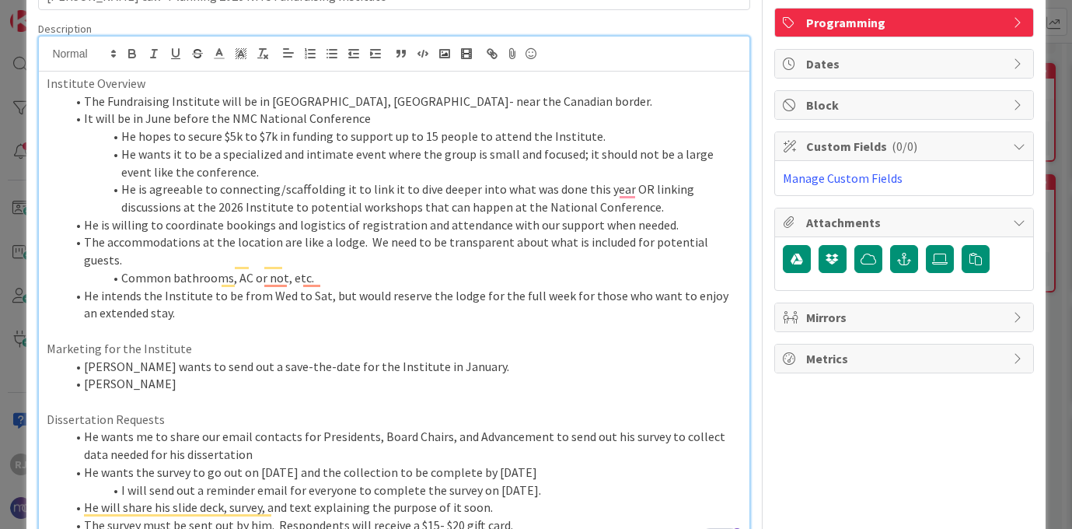
click at [516, 498] on li "He will share his slide deck, survey, and text explaining the purpose of it soo…" at bounding box center [403, 507] width 676 height 18
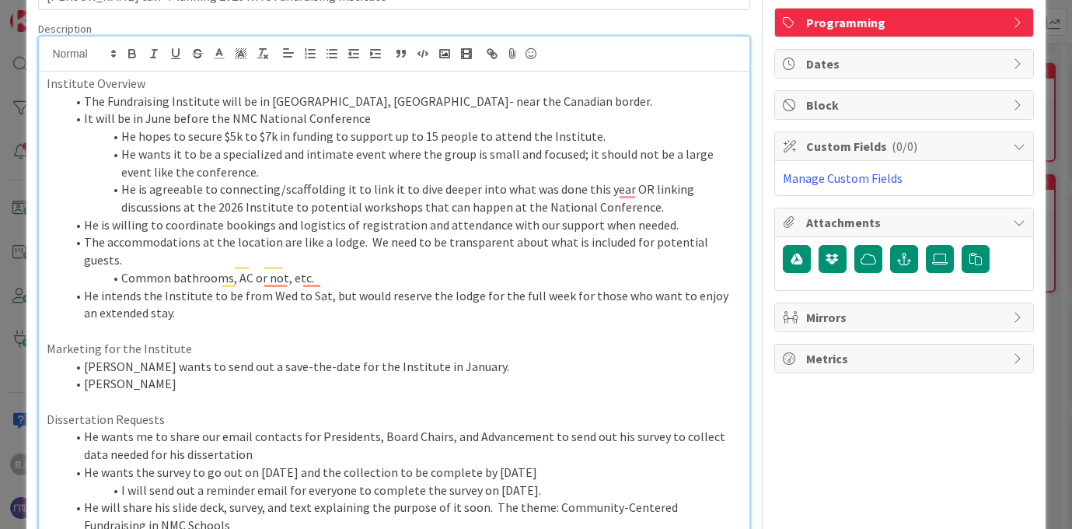
click at [180, 375] on li "[PERSON_NAME]" at bounding box center [403, 384] width 676 height 18
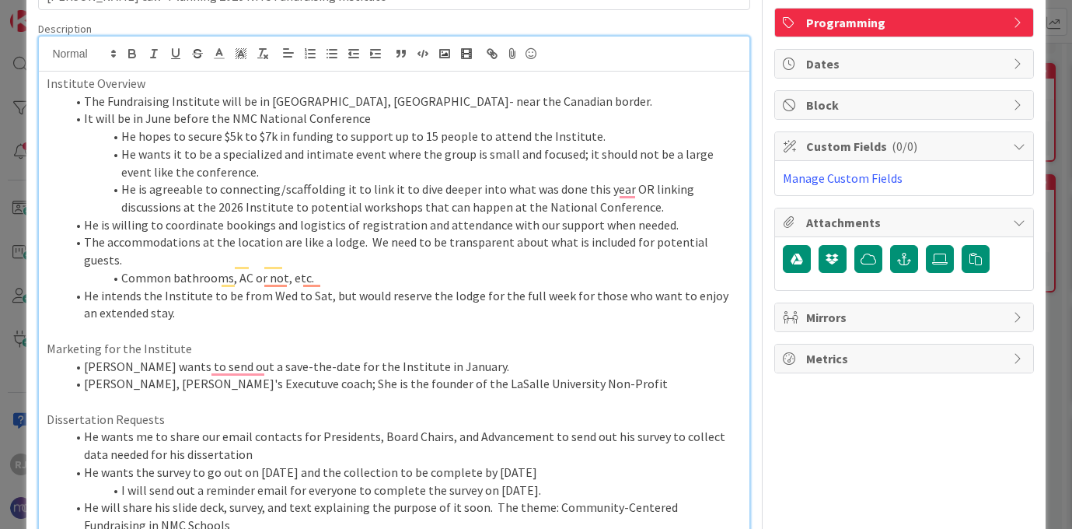
click at [599, 375] on li "[PERSON_NAME], [PERSON_NAME]'s Executuve coach; She is the founder of the LaSal…" at bounding box center [403, 384] width 676 height 18
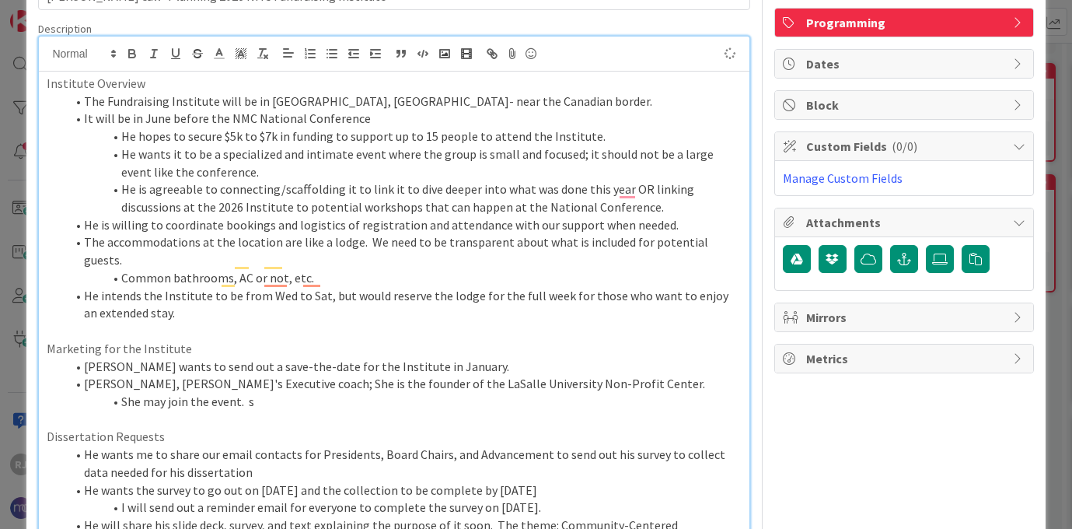
click at [258, 393] on li "She may join the event. s" at bounding box center [403, 402] width 676 height 18
click at [538, 393] on li "She may join the event. She is well-respected regarding non-profit leadership." at bounding box center [403, 402] width 676 height 18
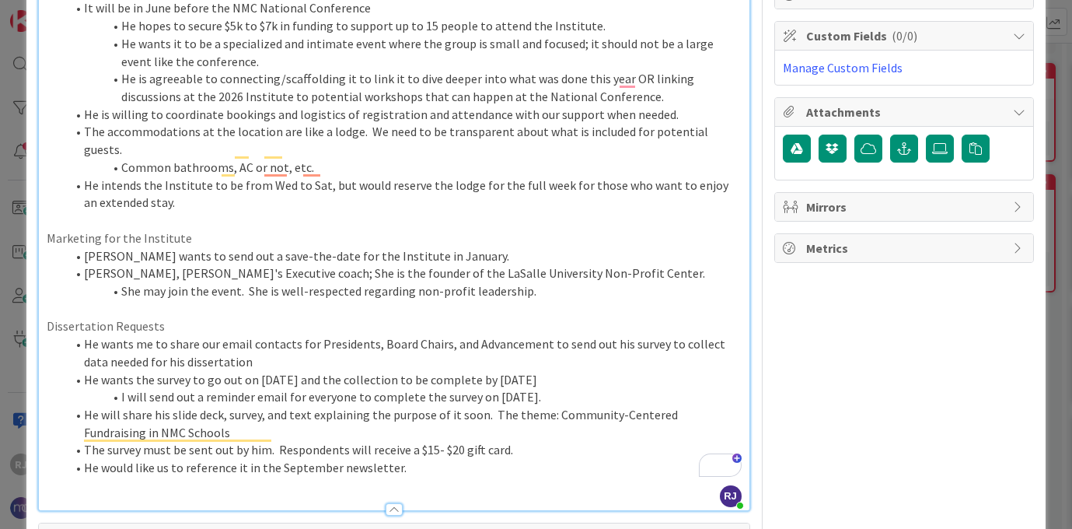
scroll to position [253, 0]
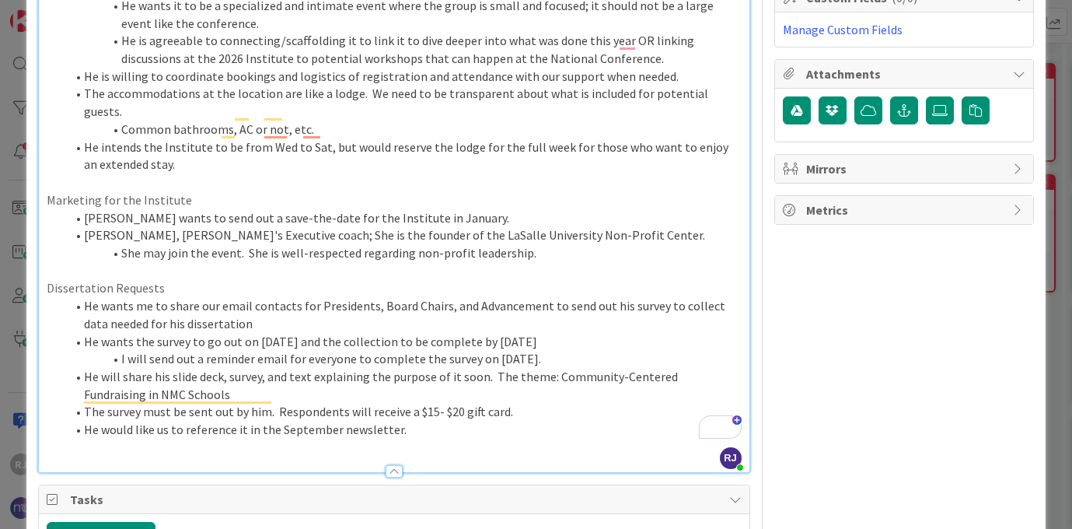
click at [440, 421] on li "He would like us to reference it in the September newsletter." at bounding box center [403, 430] width 676 height 18
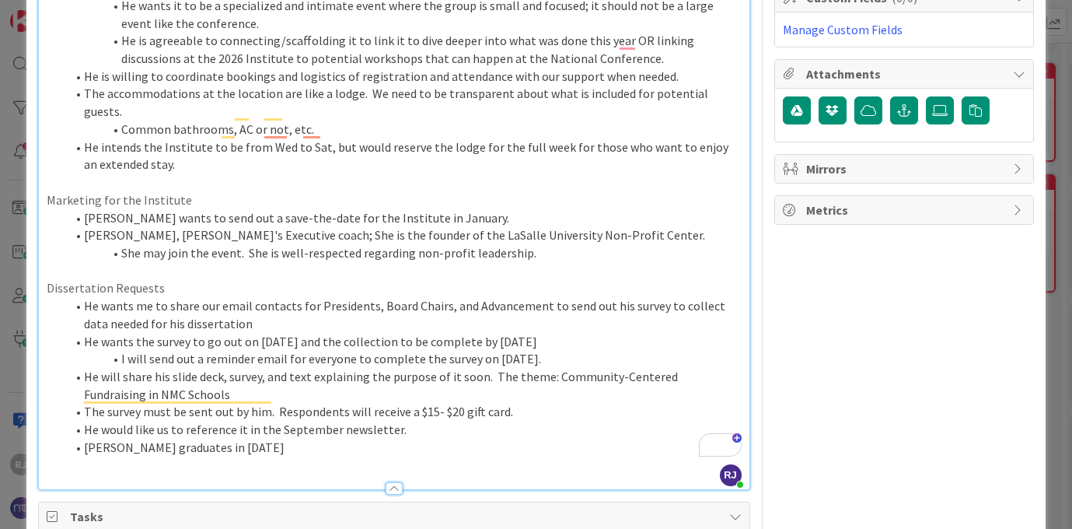
click at [540, 403] on li "The survey must be sent out by him. Respondents will receive a $15- $20 gift ca…" at bounding box center [403, 412] width 676 height 18
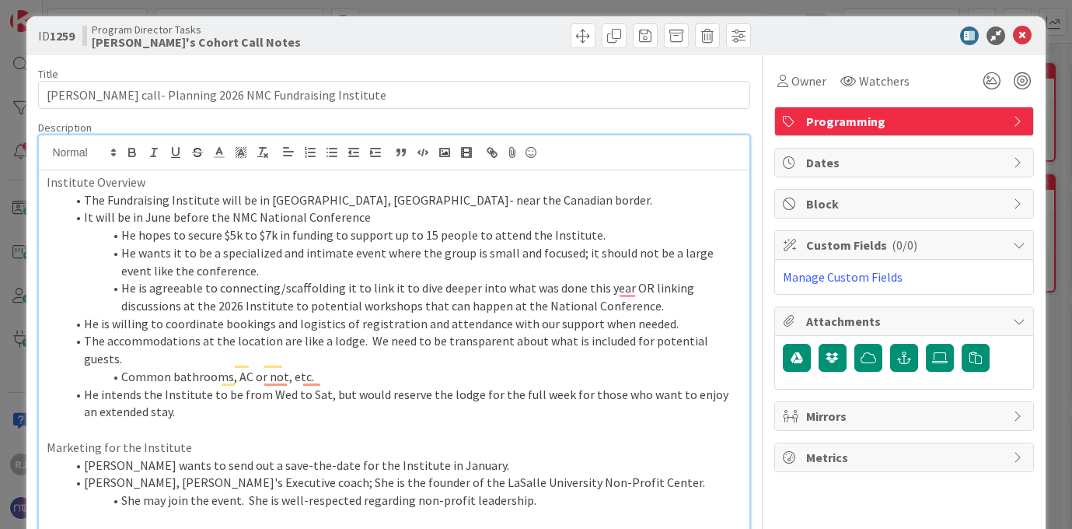
scroll to position [0, 0]
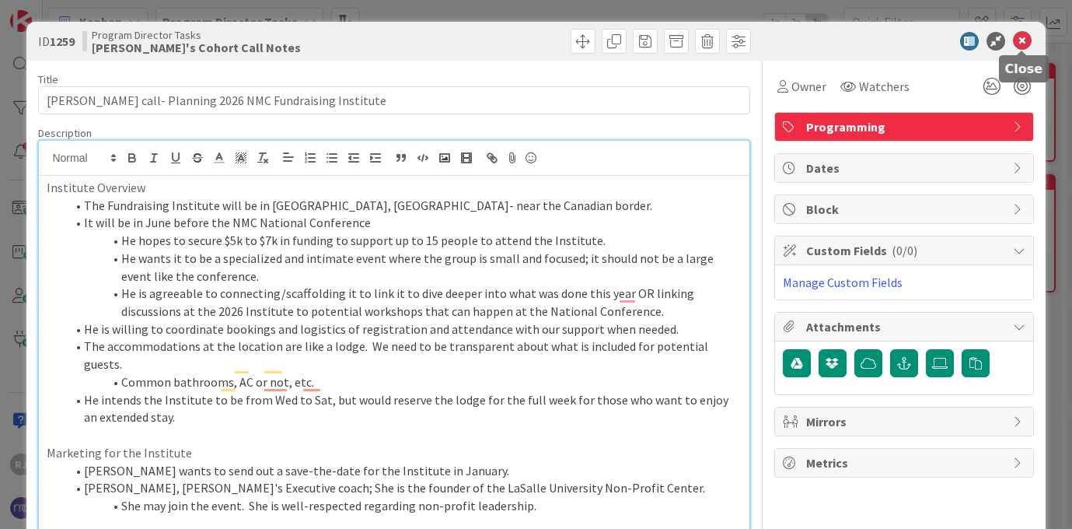
click at [1030, 38] on icon at bounding box center [1022, 41] width 19 height 19
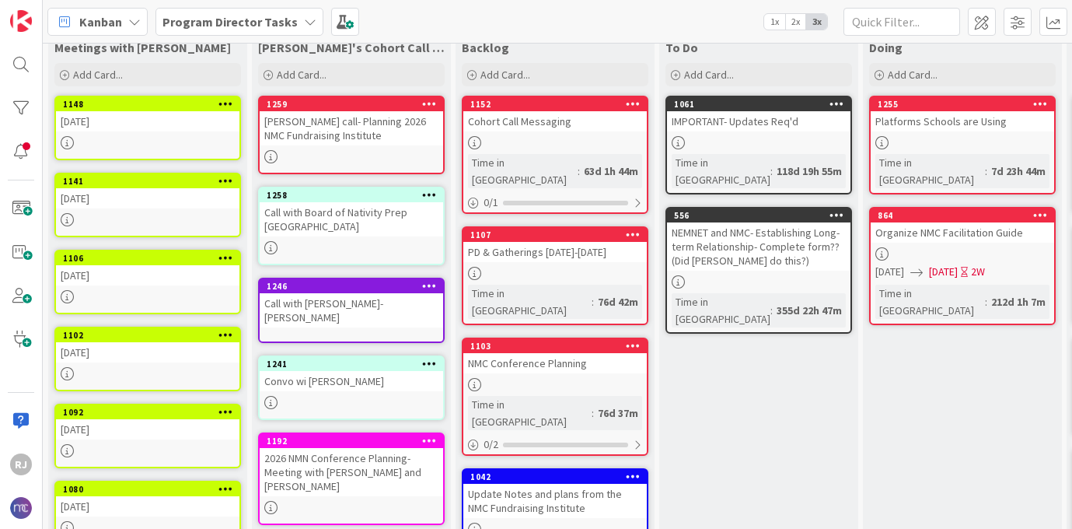
scroll to position [25, 0]
